Goal: Task Accomplishment & Management: Use online tool/utility

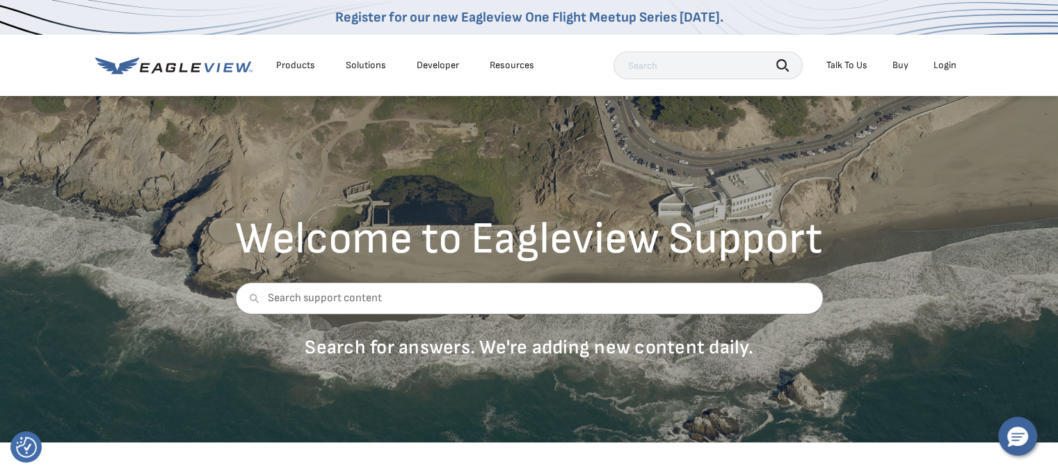
click at [941, 58] on li "Login" at bounding box center [945, 65] width 37 height 21
click at [944, 63] on div "Login" at bounding box center [945, 65] width 23 height 13
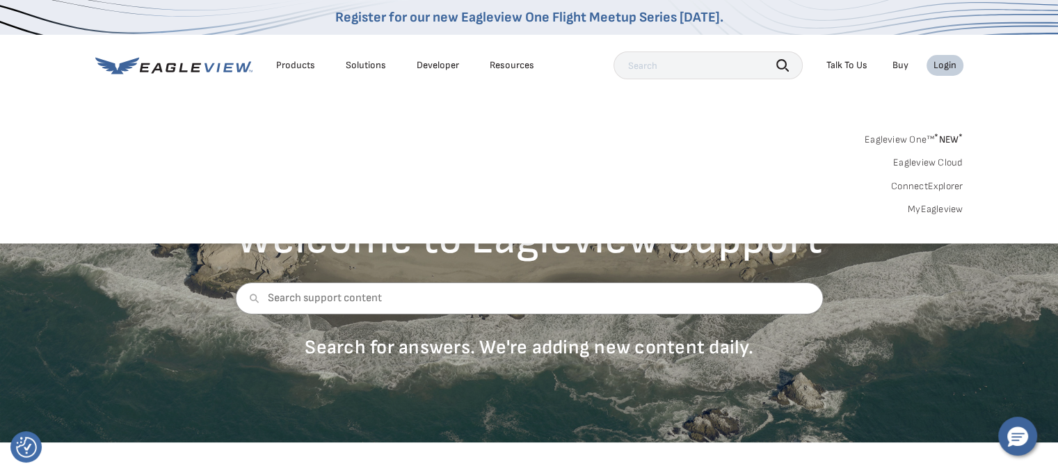
click at [919, 213] on link "MyEagleview" at bounding box center [936, 209] width 56 height 13
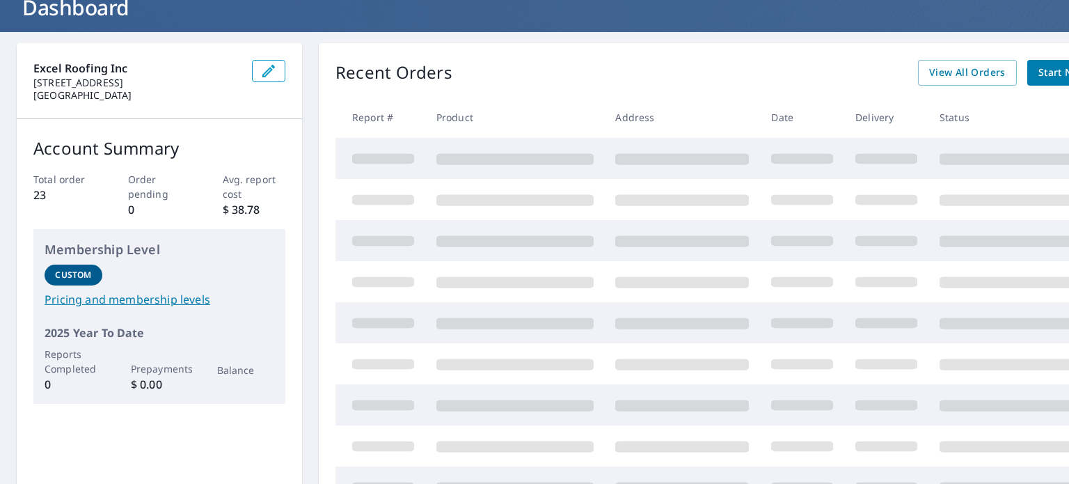
scroll to position [97, 0]
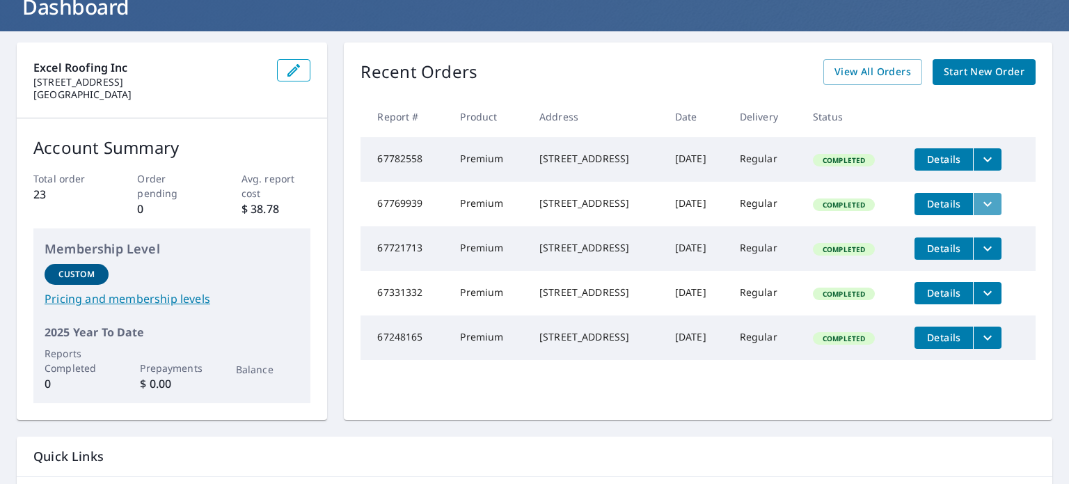
click at [993, 208] on icon "filesDropdownBtn-67769939" at bounding box center [987, 204] width 17 height 17
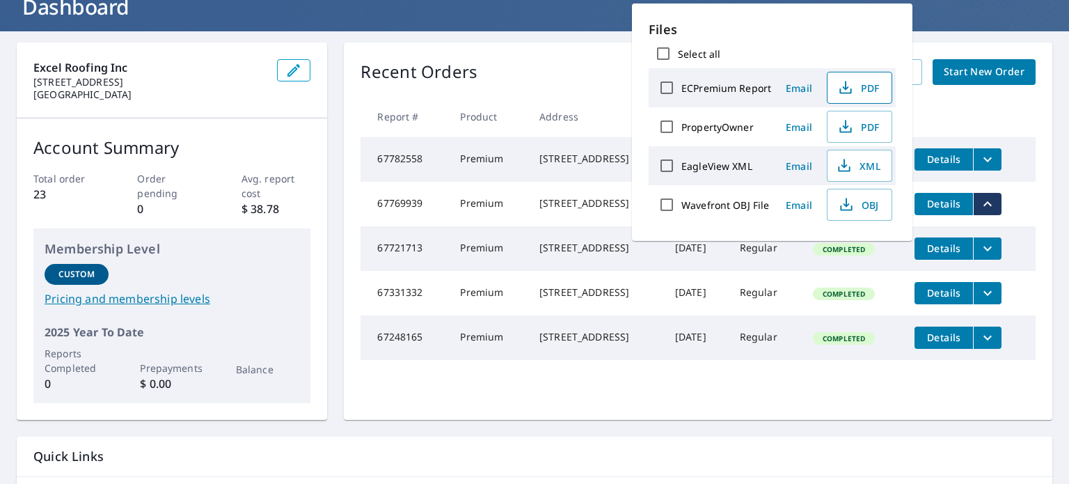
click at [852, 84] on icon "button" at bounding box center [845, 87] width 17 height 17
